Goal: Information Seeking & Learning: Learn about a topic

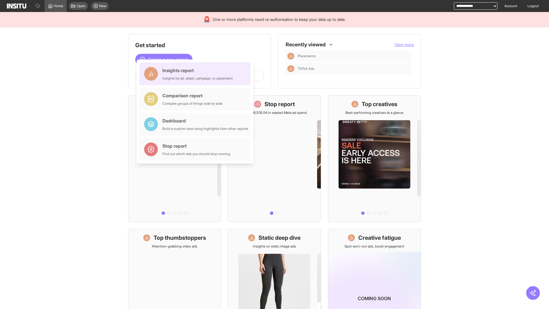
click at [196, 74] on div "Insights report Insights by ad, adset, campaign, or placement" at bounding box center [197, 74] width 70 height 14
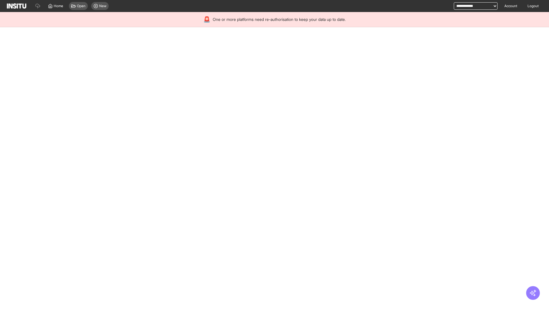
select select "**"
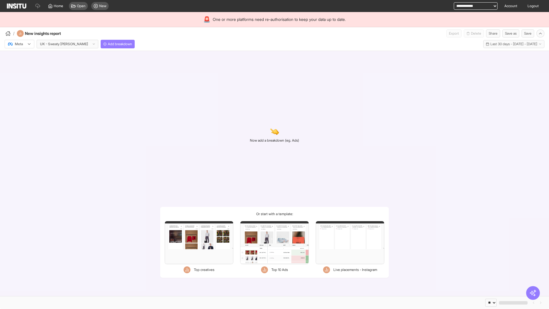
click at [19, 44] on div at bounding box center [15, 44] width 16 height 6
click at [19, 56] on span "Meta" at bounding box center [19, 56] width 8 height 5
click at [108, 44] on span "Add breakdown" at bounding box center [120, 44] width 24 height 5
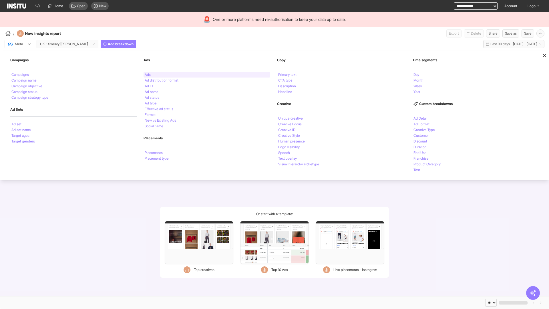
click at [147, 75] on li "Ads" at bounding box center [148, 74] width 6 height 3
